Goal: Information Seeking & Learning: Find specific fact

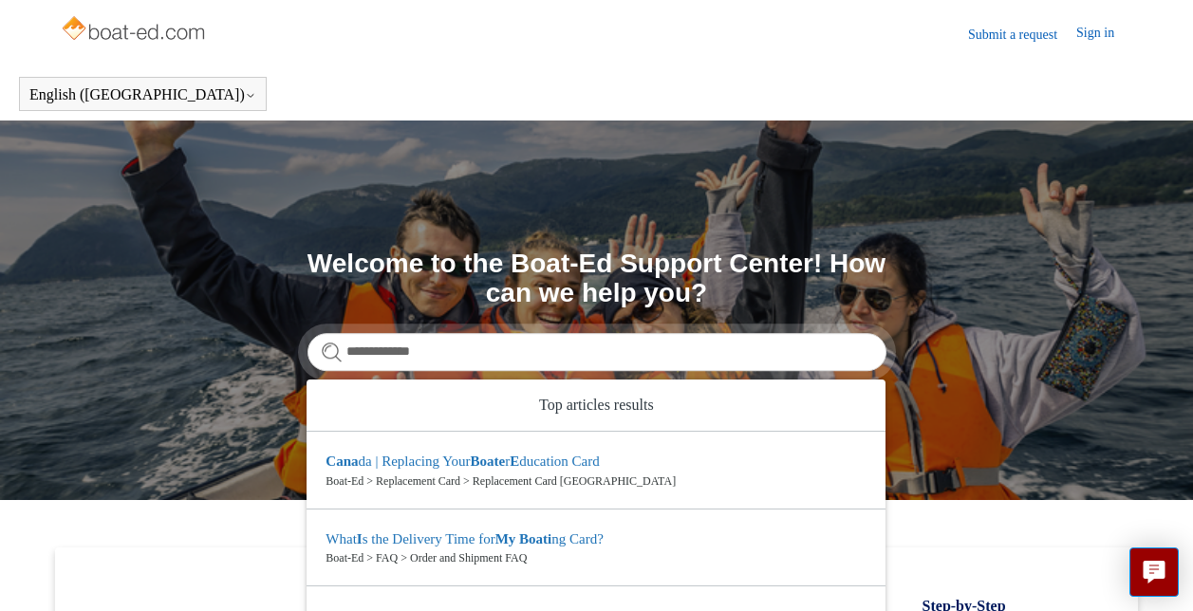
scroll to position [248, 0]
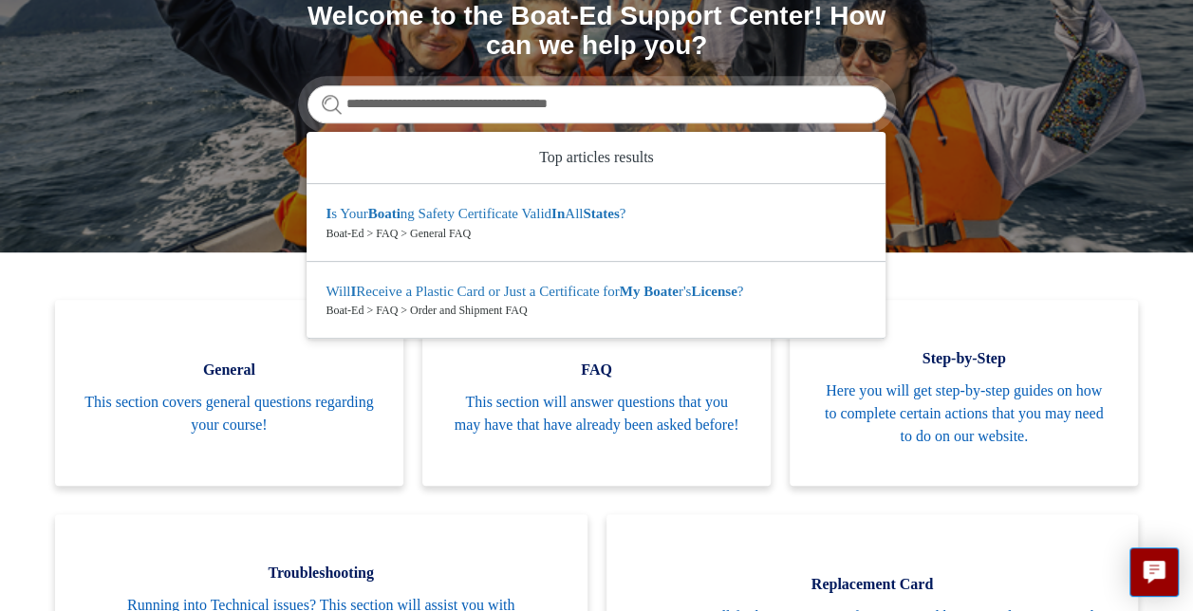
type input "**********"
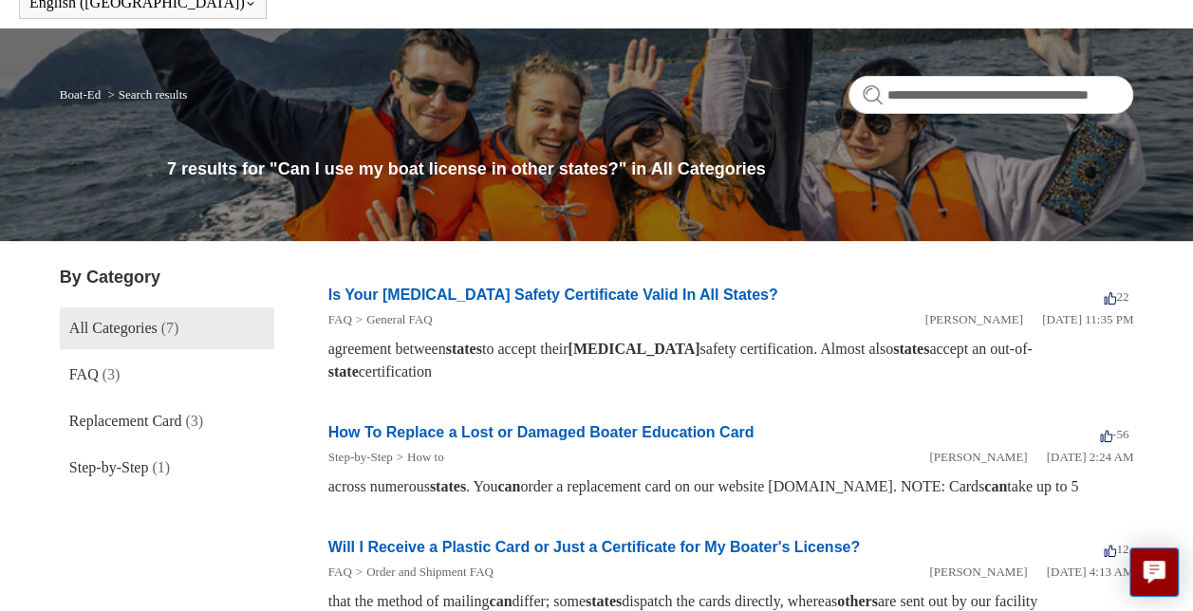
scroll to position [93, 0]
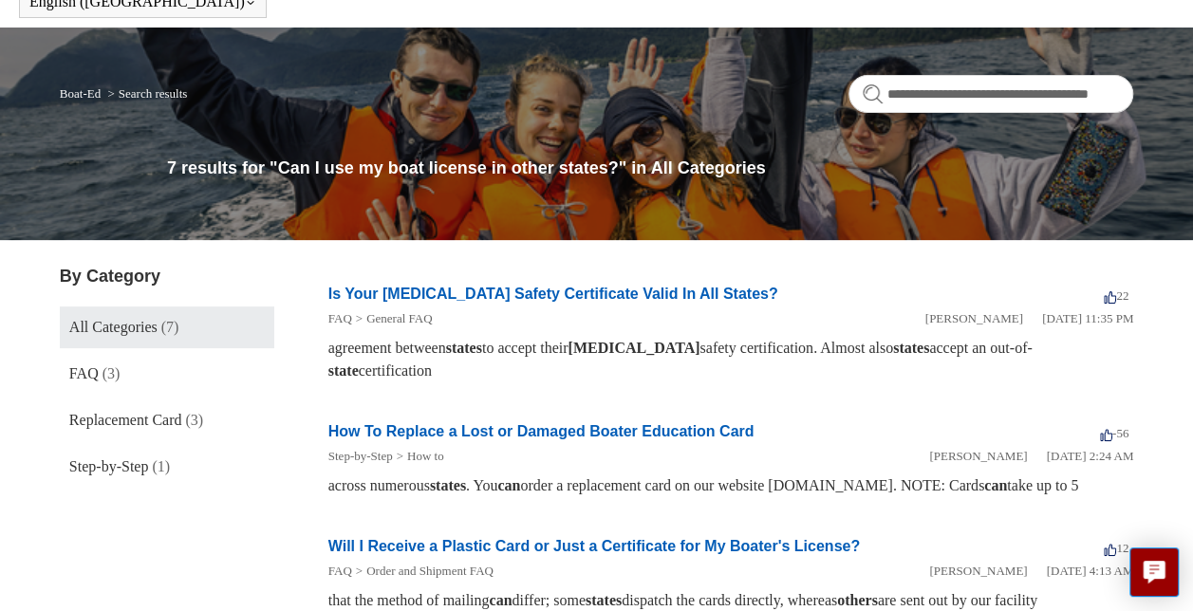
click at [528, 287] on link "Is Your [MEDICAL_DATA] Safety Certificate Valid In All States?" at bounding box center [553, 294] width 450 height 16
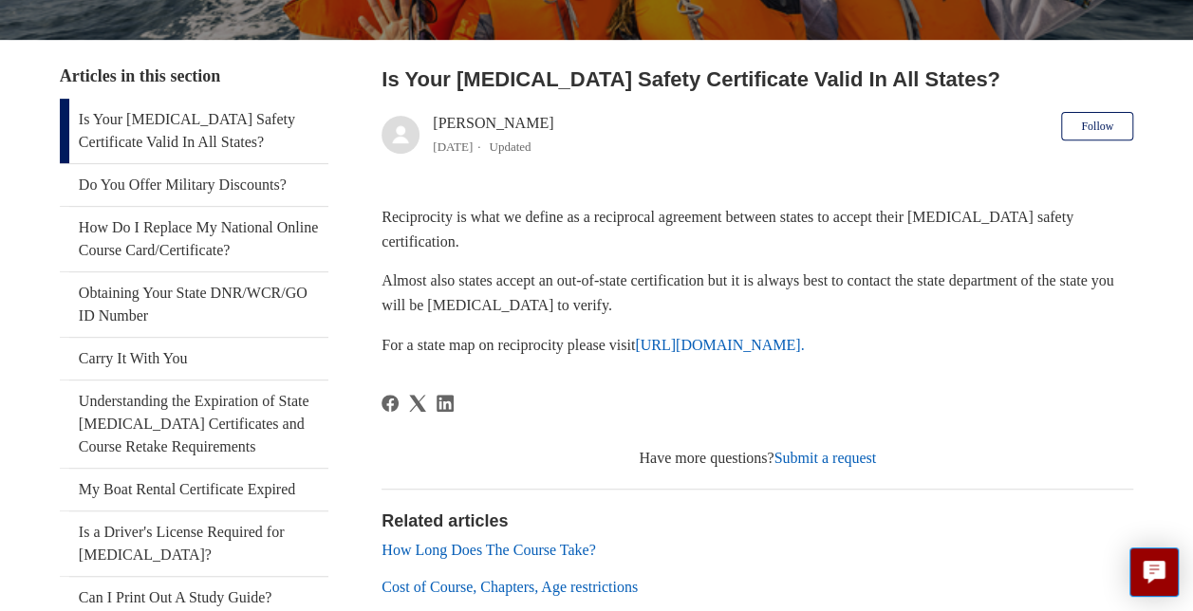
scroll to position [357, 0]
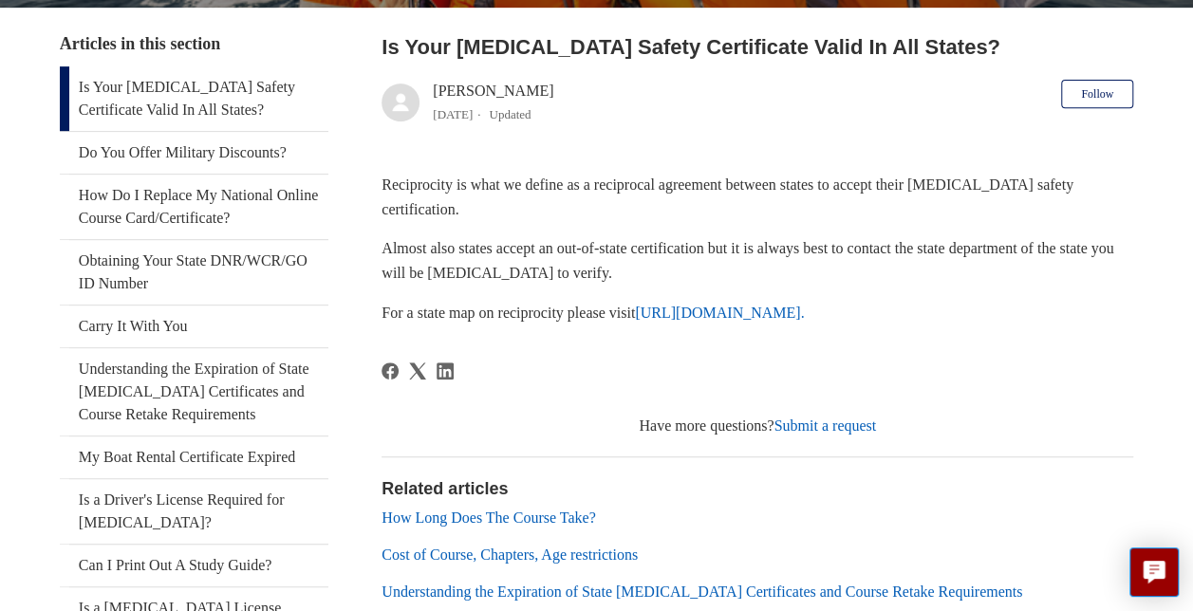
click at [765, 313] on link "[URL][DOMAIN_NAME]." at bounding box center [719, 313] width 169 height 16
